Goal: Navigation & Orientation: Find specific page/section

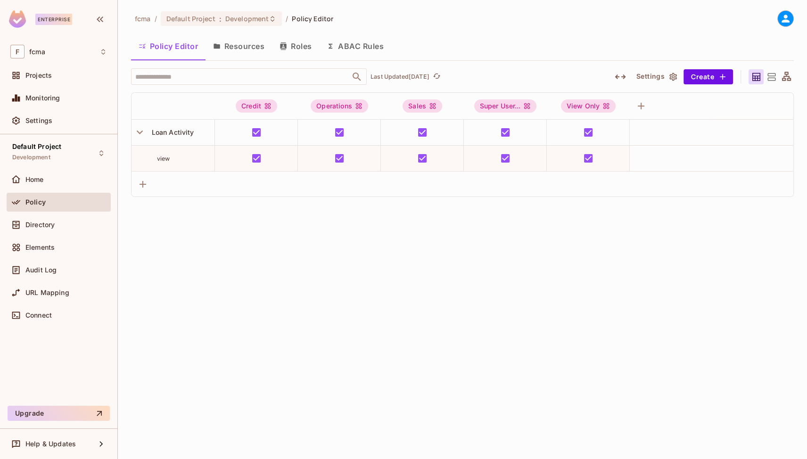
click at [481, 277] on div "fcma / Default Project : Development / Policy Editor Policy Editor Resources Ro…" at bounding box center [463, 229] width 690 height 459
click at [44, 181] on div "Home" at bounding box center [66, 180] width 82 height 8
